Goal: Task Accomplishment & Management: Manage account settings

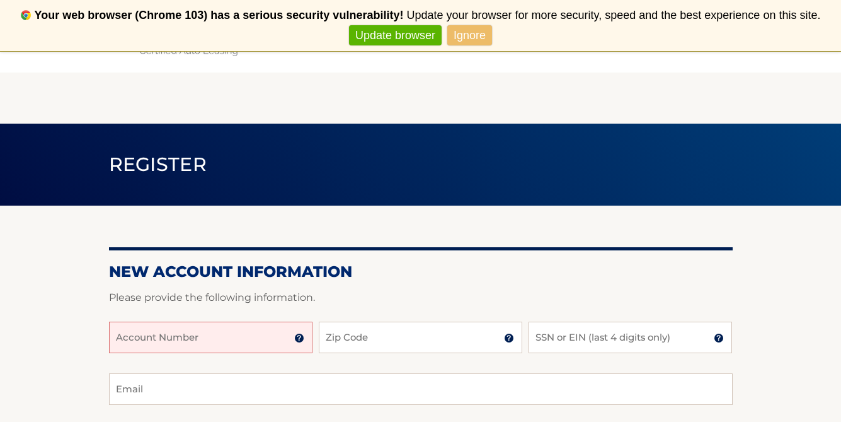
click at [233, 326] on input "Account Number" at bounding box center [211, 337] width 204 height 32
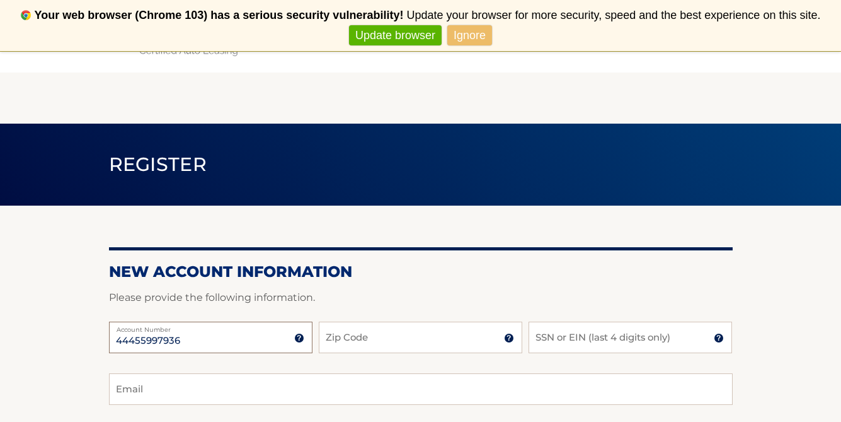
type input "44455997936"
click at [376, 331] on input "Zip Code" at bounding box center [421, 337] width 204 height 32
type input "07644"
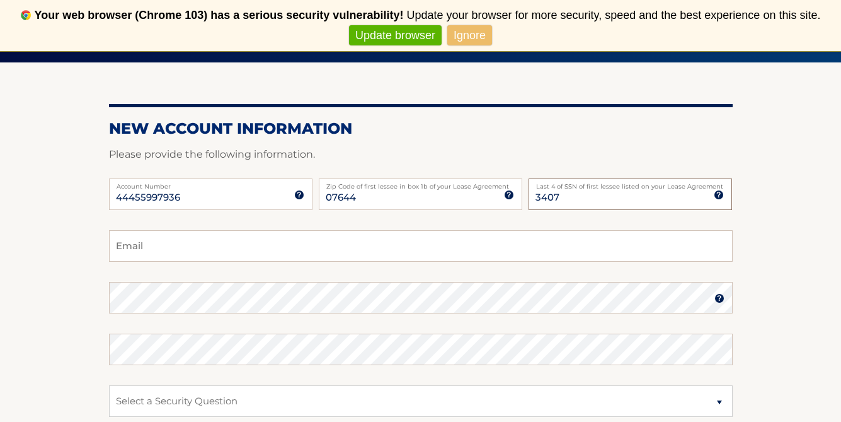
type input "3407"
click at [236, 256] on input "Email" at bounding box center [421, 246] width 624 height 32
type input "jennarusso0504@gmail.com"
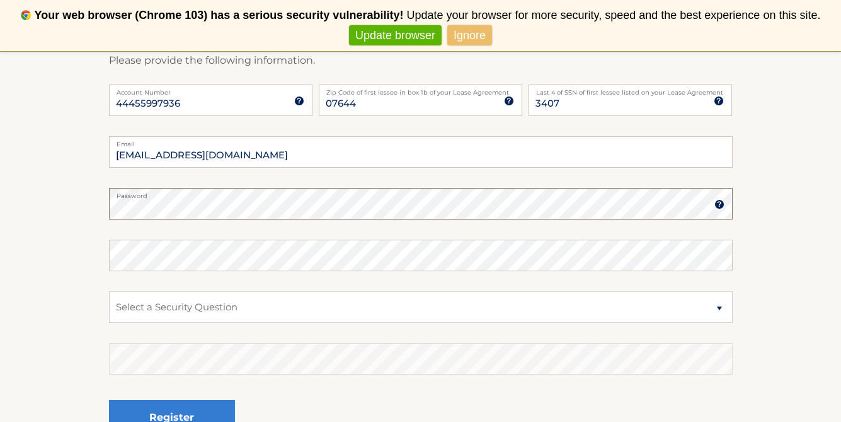
scroll to position [254, 0]
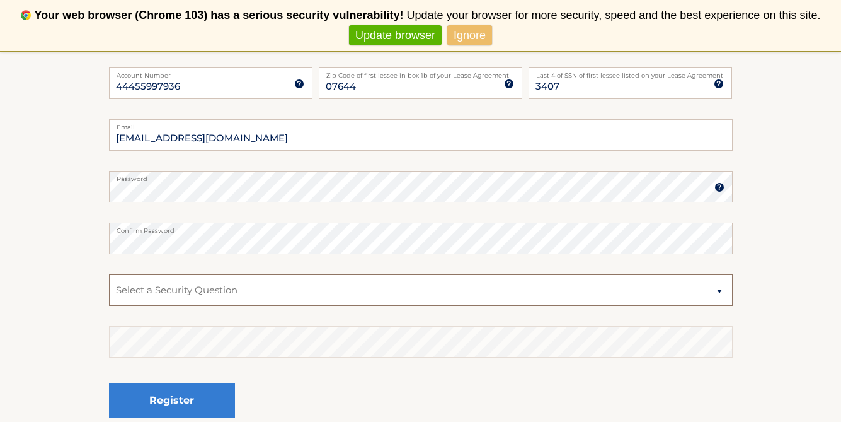
click at [167, 281] on select "Select a Security Question What was the name of your elementary school? What is…" at bounding box center [421, 290] width 624 height 32
select select "3"
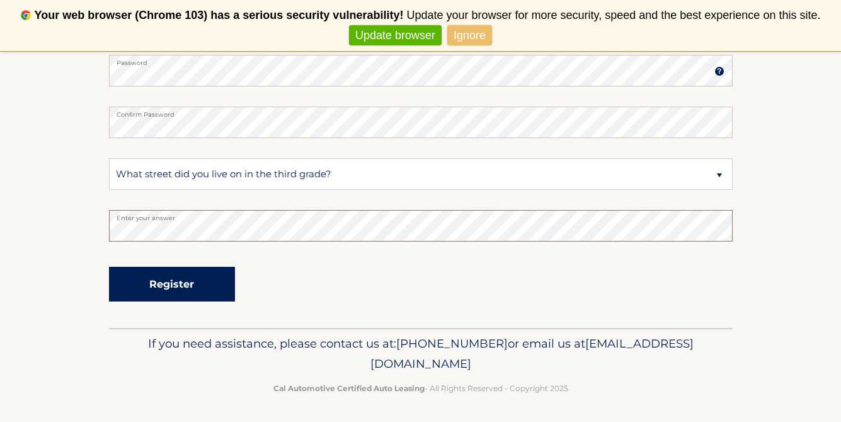
scroll to position [372, 0]
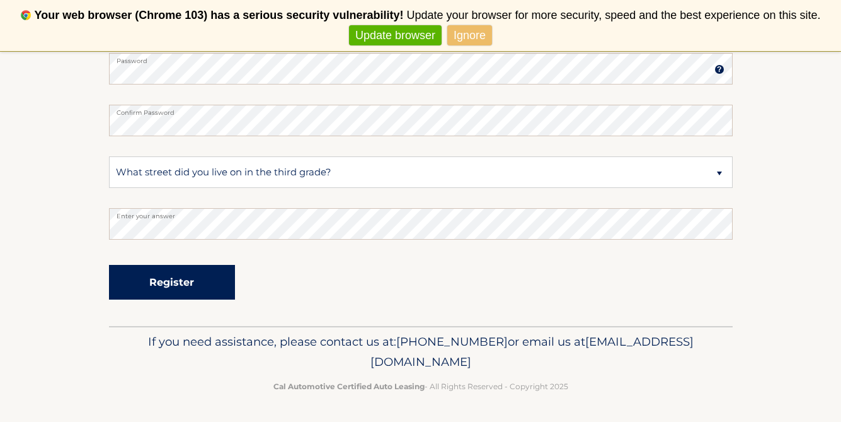
click at [164, 284] on button "Register" at bounding box center [172, 282] width 126 height 35
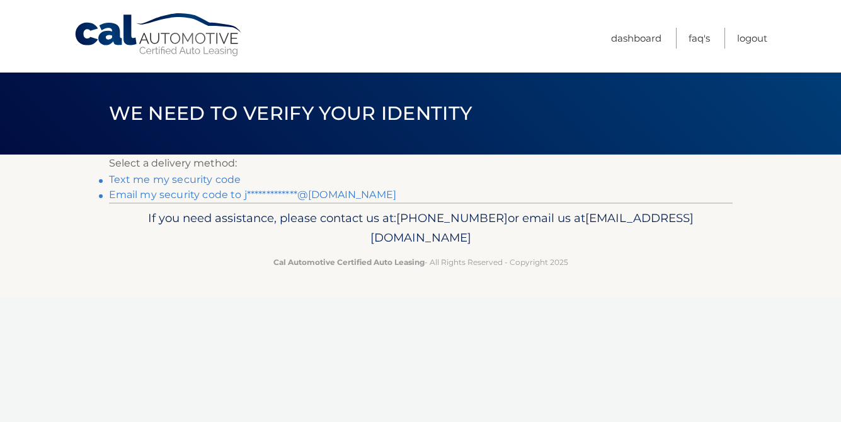
click at [202, 179] on link "Text me my security code" at bounding box center [175, 179] width 132 height 12
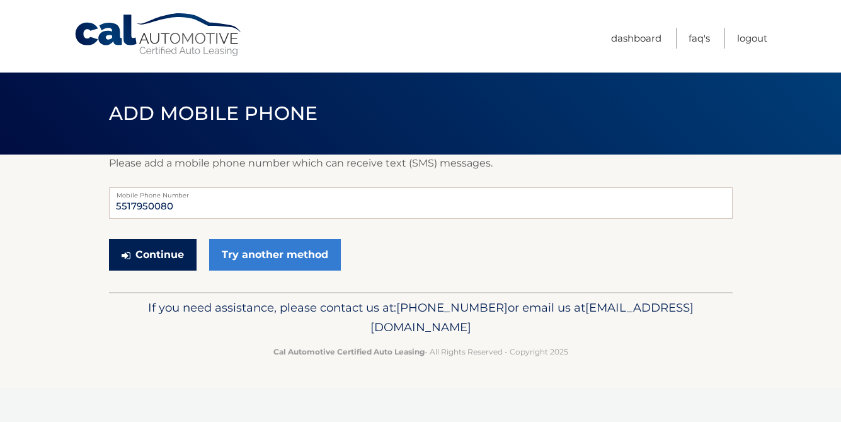
click at [176, 258] on button "Continue" at bounding box center [153, 255] width 88 height 32
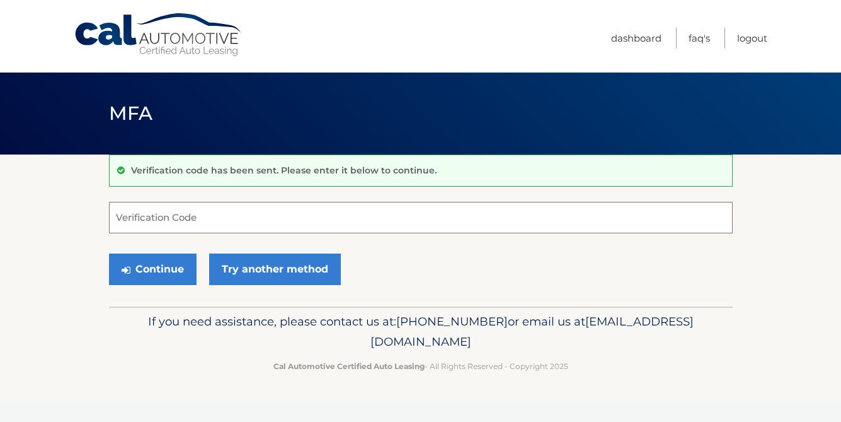
click at [181, 229] on input "Verification Code" at bounding box center [421, 218] width 624 height 32
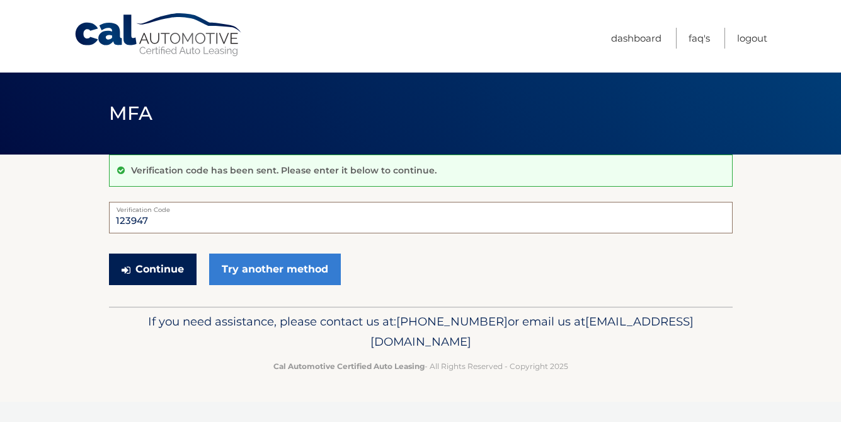
type input "123947"
click at [163, 263] on button "Continue" at bounding box center [153, 269] width 88 height 32
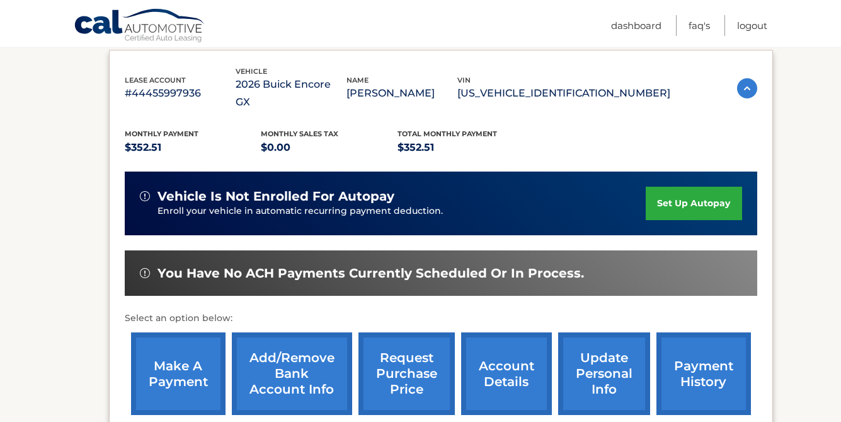
scroll to position [215, 0]
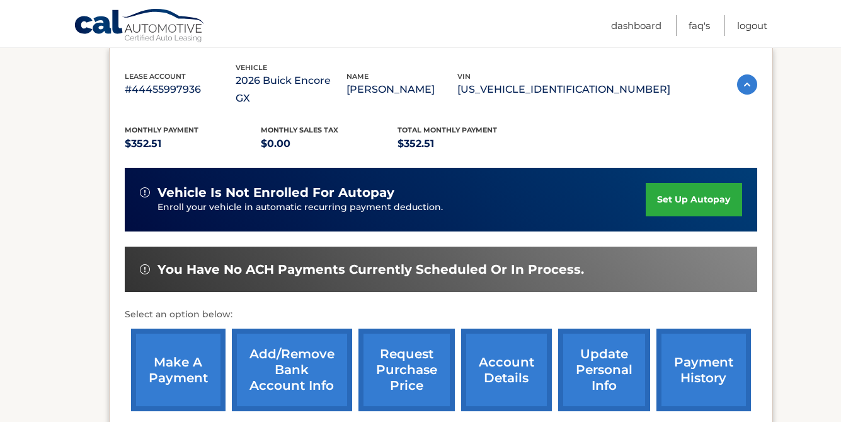
click at [667, 183] on link "set up autopay" at bounding box center [694, 199] width 96 height 33
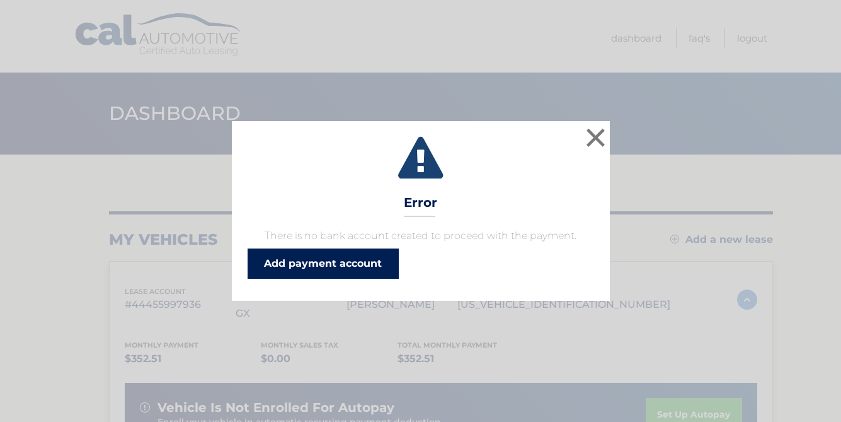
click at [350, 266] on link "Add payment account" at bounding box center [323, 263] width 151 height 30
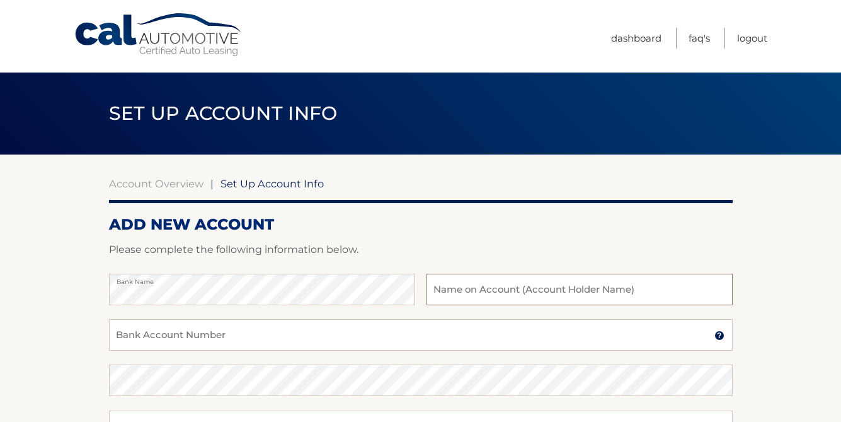
click at [520, 292] on input "text" at bounding box center [580, 289] width 306 height 32
type input "Jenna Russo"
click at [508, 332] on input "Bank Account Number" at bounding box center [421, 335] width 624 height 32
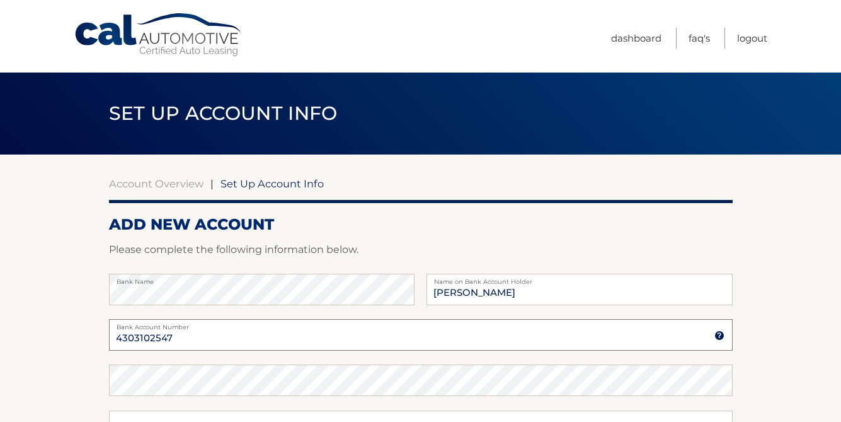
type input "4303102547"
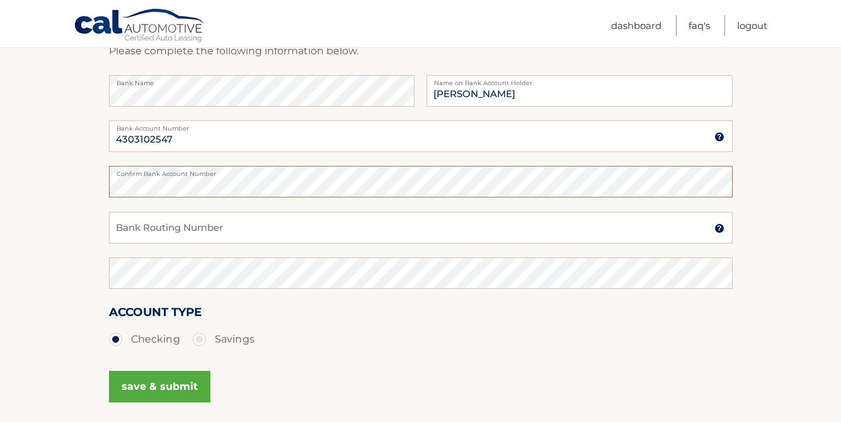
scroll to position [221, 0]
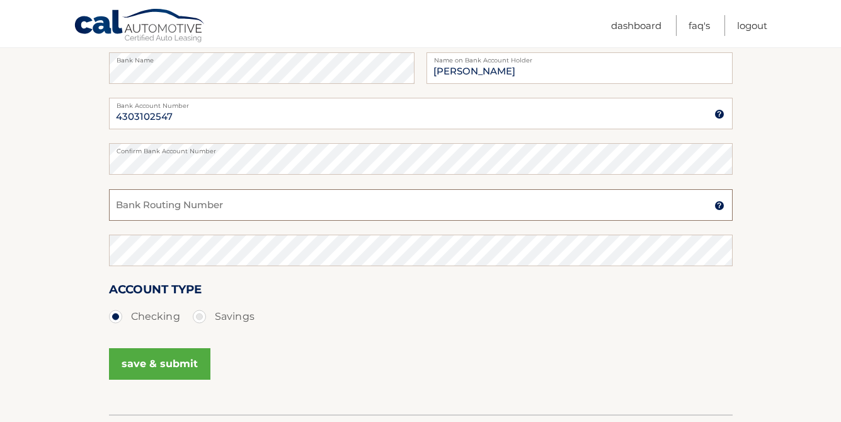
click at [264, 206] on input "Bank Routing Number" at bounding box center [421, 205] width 624 height 32
type input "031201360"
click at [164, 358] on button "save & submit" at bounding box center [159, 364] width 101 height 32
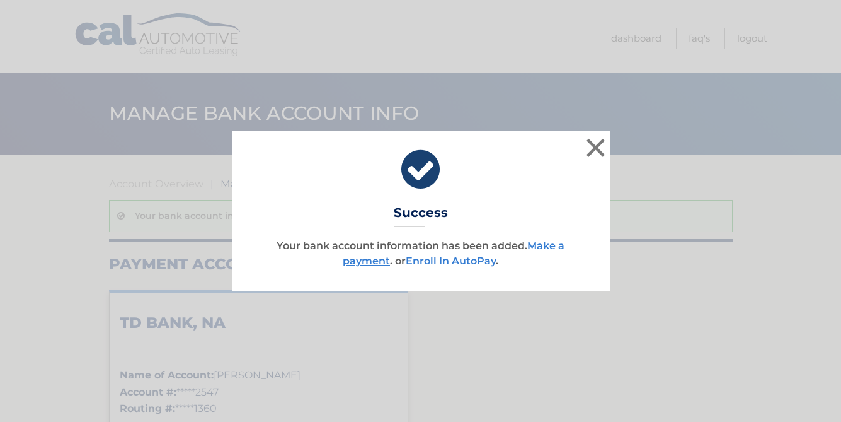
click at [427, 260] on link "Enroll In AutoPay" at bounding box center [451, 261] width 90 height 12
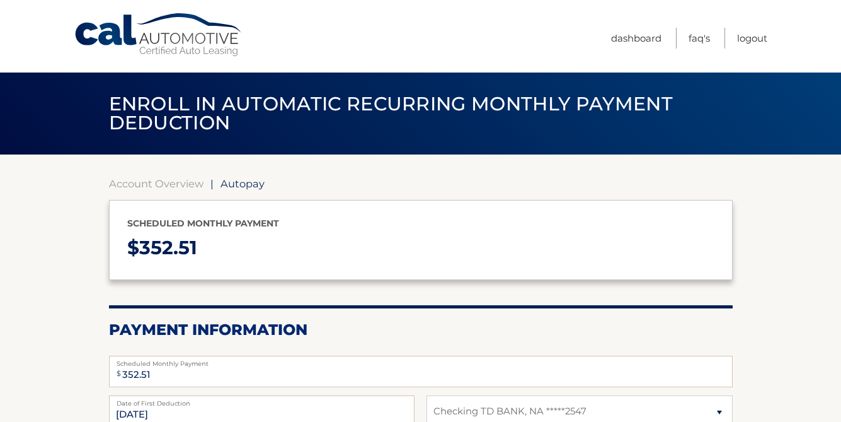
select select "NDBhZjI4ZmYtM2MyNS00NTY0LTk2NmMtN2U1ZjRjNGVjNmM1"
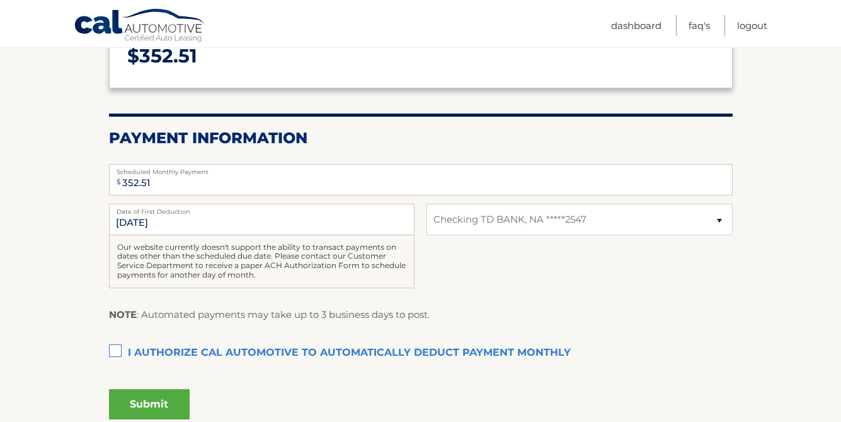
scroll to position [192, 0]
click at [112, 347] on label "I authorize cal automotive to automatically deduct payment monthly This checkbo…" at bounding box center [421, 352] width 624 height 25
click at [0, 0] on input "I authorize cal automotive to automatically deduct payment monthly This checkbo…" at bounding box center [0, 0] width 0 height 0
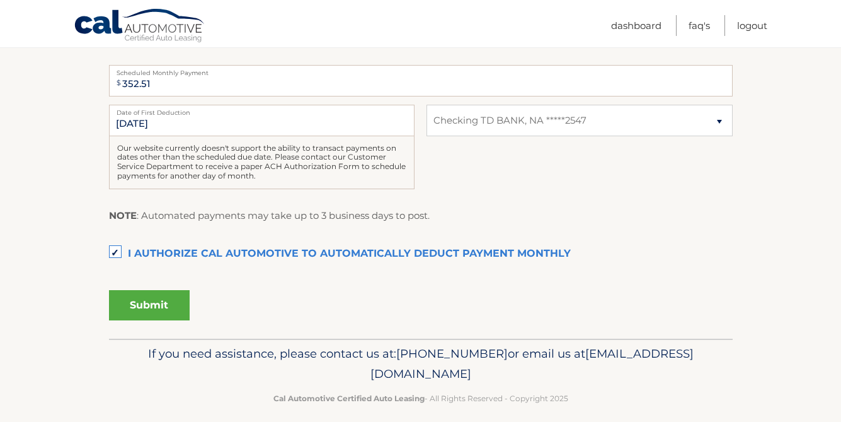
scroll to position [291, 0]
click at [163, 313] on button "Submit" at bounding box center [149, 304] width 81 height 30
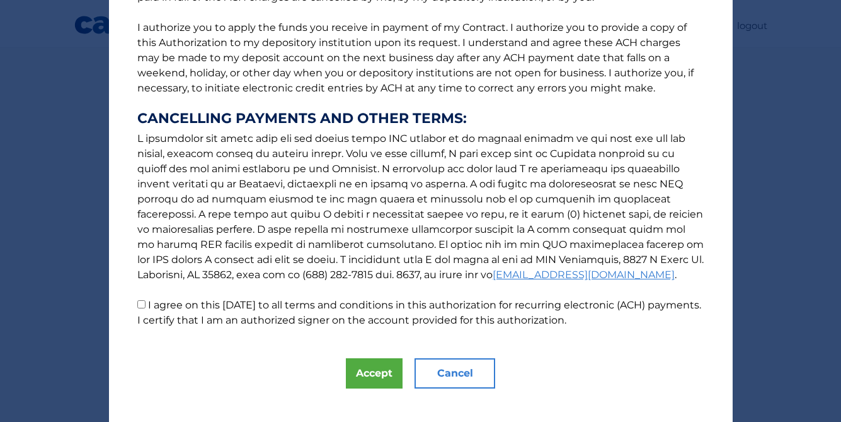
scroll to position [174, 0]
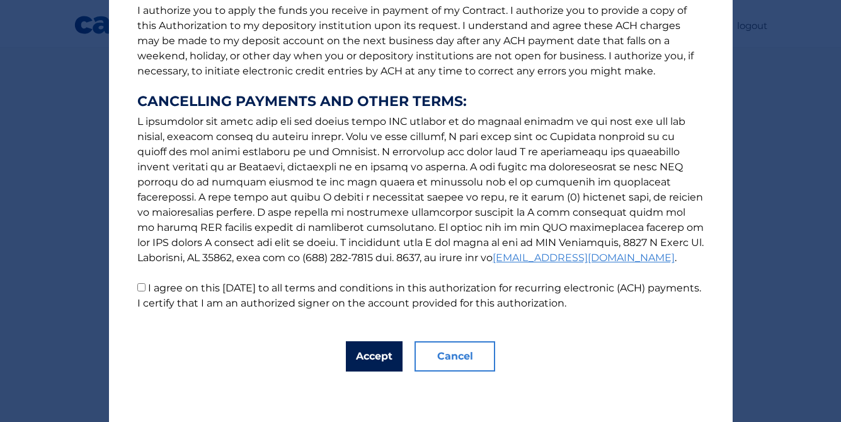
click at [350, 350] on button "Accept" at bounding box center [374, 356] width 57 height 30
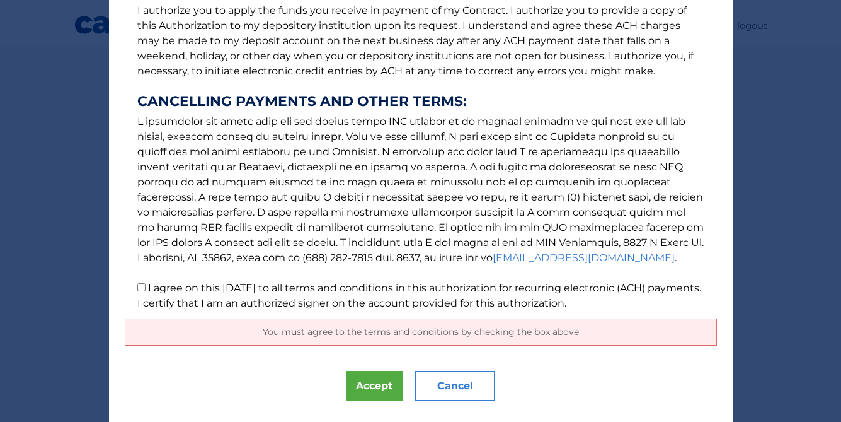
click at [148, 289] on label "I agree on this 09/12/2025 to all terms and conditions in this authorization fo…" at bounding box center [419, 295] width 564 height 27
click at [146, 289] on input "I agree on this 09/12/2025 to all terms and conditions in this authorization fo…" at bounding box center [141, 287] width 8 height 8
checkbox input "true"
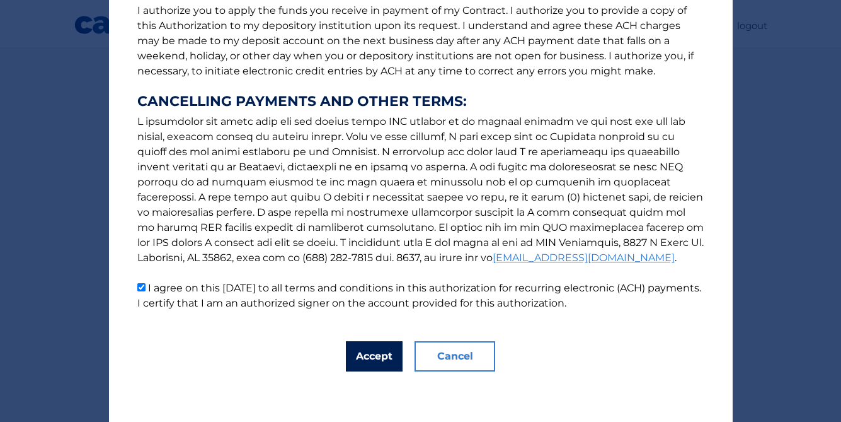
click at [361, 352] on button "Accept" at bounding box center [374, 356] width 57 height 30
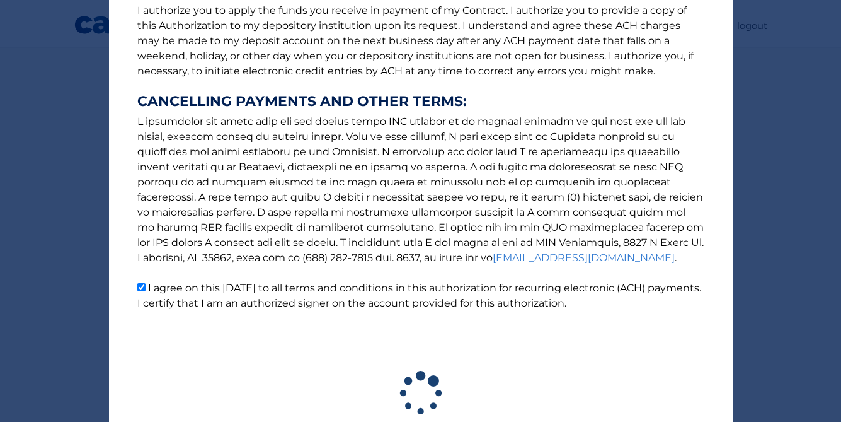
scroll to position [267, 0]
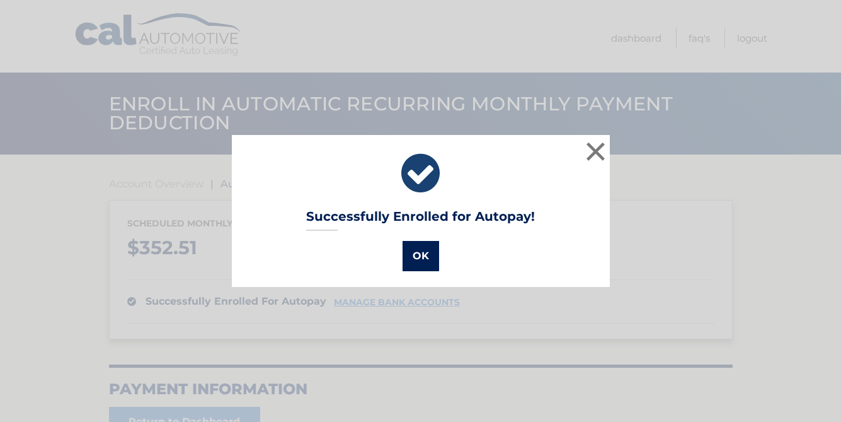
click at [425, 255] on button "OK" at bounding box center [421, 256] width 37 height 30
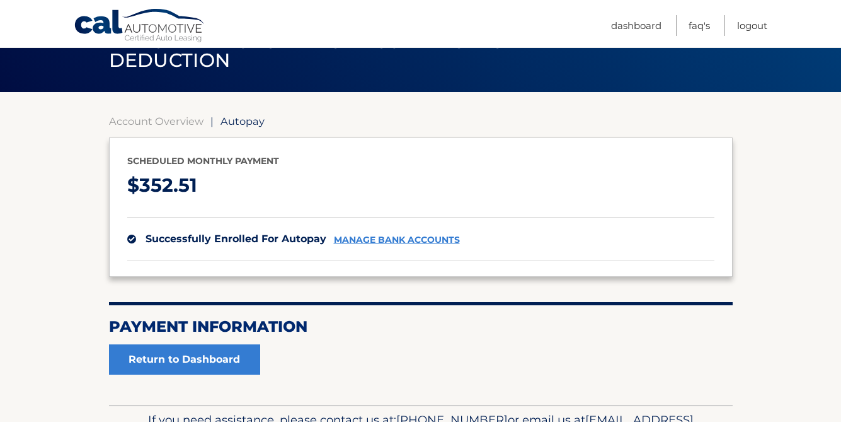
scroll to position [33, 0]
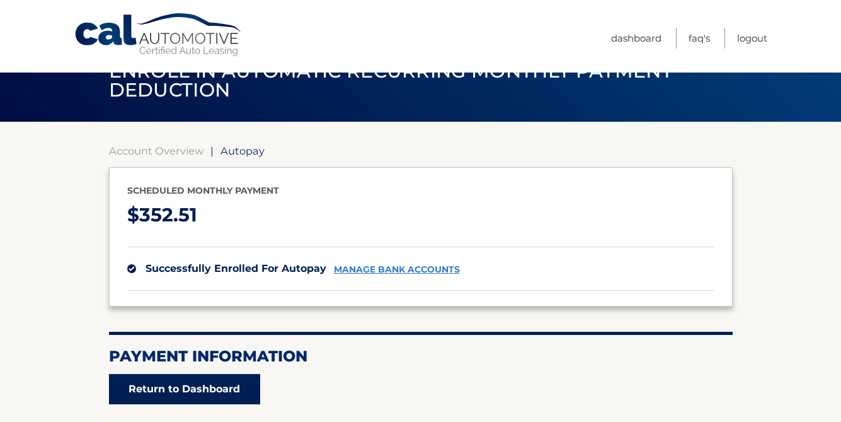
click at [219, 384] on link "Return to Dashboard" at bounding box center [184, 389] width 151 height 30
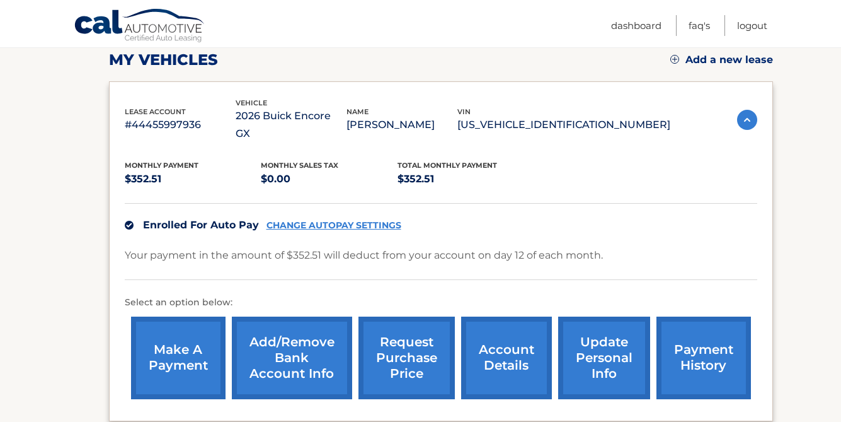
scroll to position [184, 0]
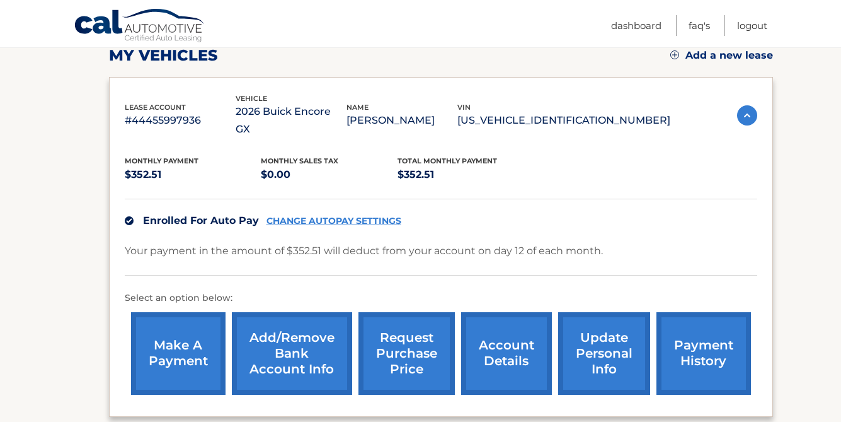
click at [187, 323] on link "make a payment" at bounding box center [178, 353] width 95 height 83
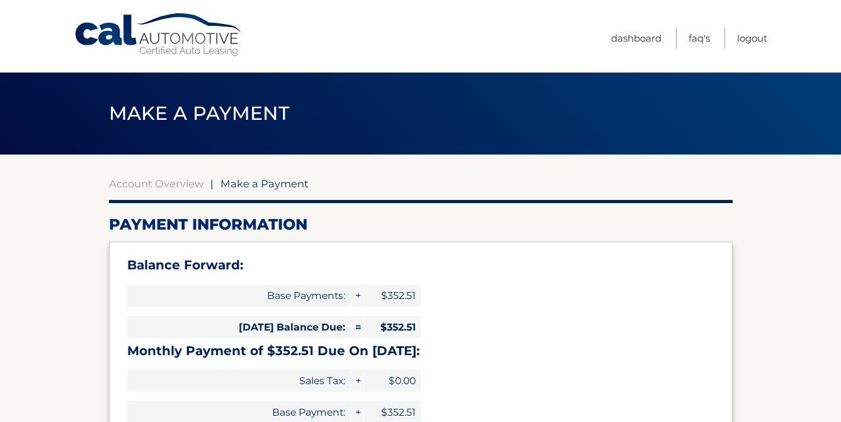
select select "NDBhZjI4ZmYtM2MyNS00NTY0LTk2NmMtN2U1ZjRjNGVjNmM1"
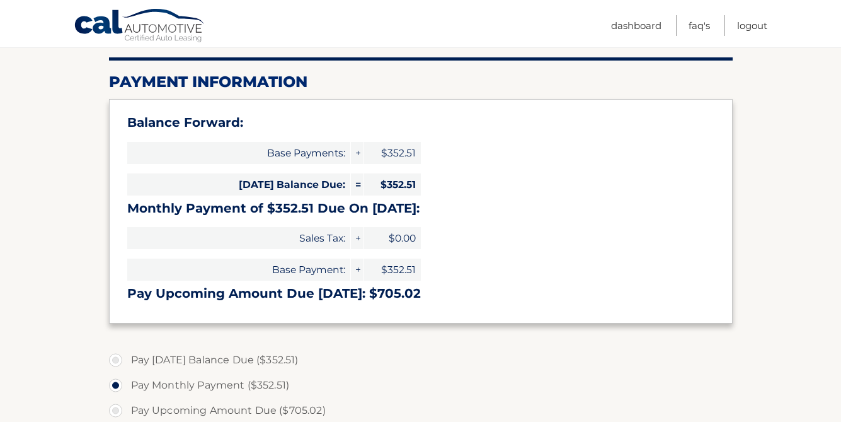
scroll to position [149, 0]
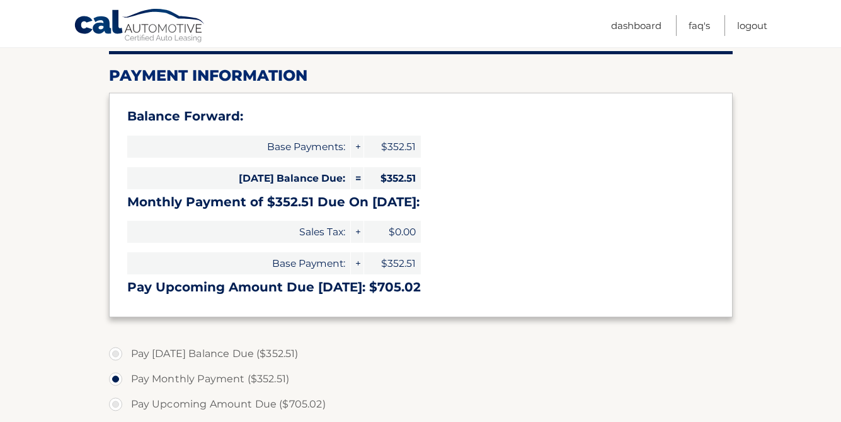
click at [115, 352] on label "Pay [DATE] Balance Due ($352.51)" at bounding box center [421, 353] width 624 height 25
click at [115, 352] on input "Pay [DATE] Balance Due ($352.51)" at bounding box center [120, 351] width 13 height 20
radio input "true"
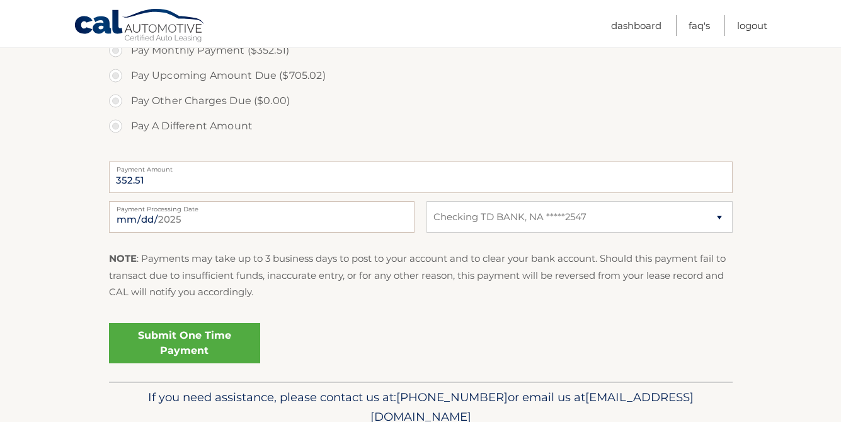
scroll to position [480, 0]
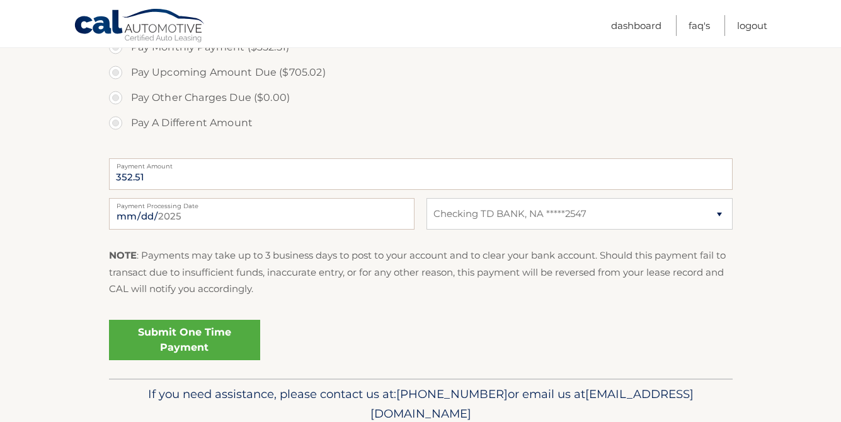
click at [155, 342] on link "Submit One Time Payment" at bounding box center [184, 339] width 151 height 40
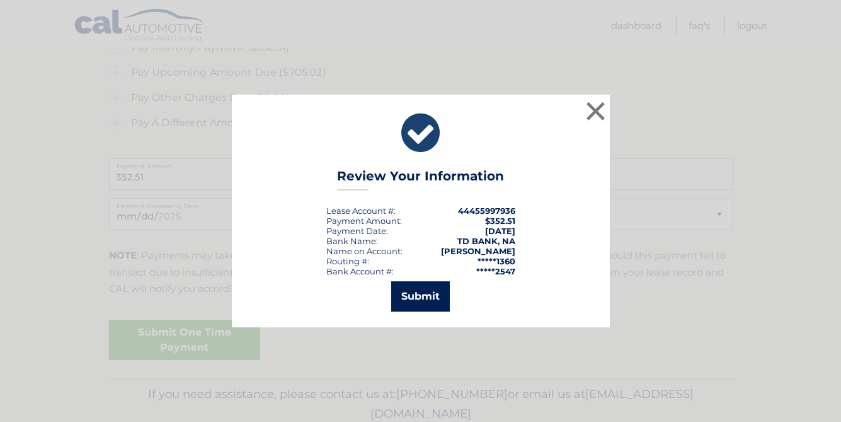
click at [417, 292] on button "Submit" at bounding box center [420, 296] width 59 height 30
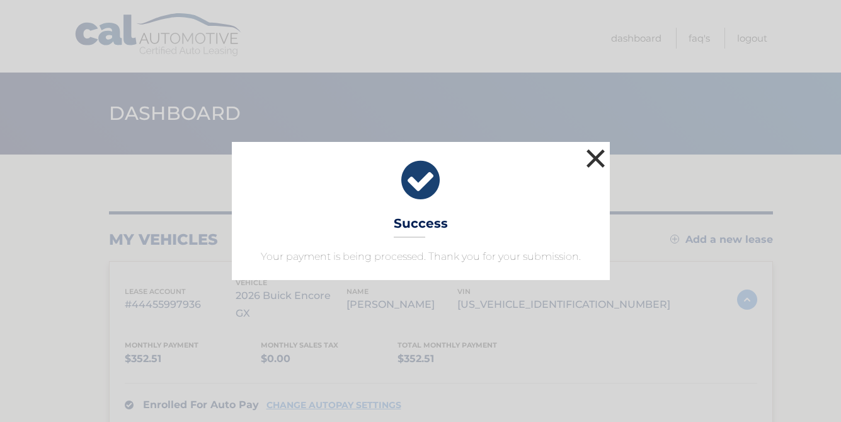
click at [602, 159] on button "×" at bounding box center [596, 158] width 25 height 25
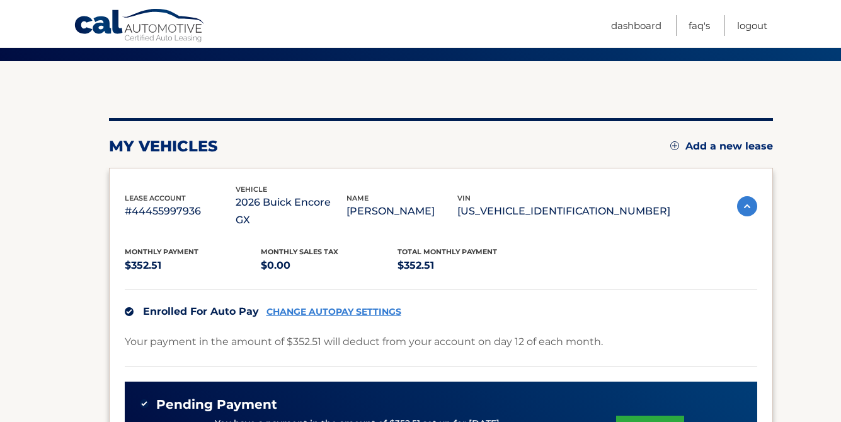
scroll to position [95, 0]
